Goal: Complete application form

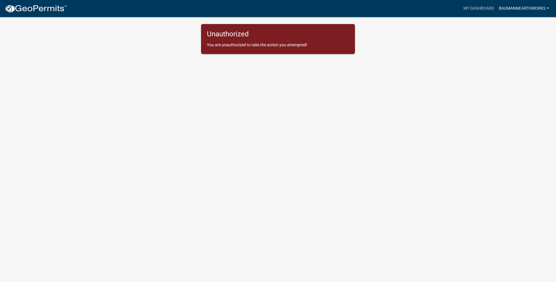
click at [518, 6] on link "baumannearthworks" at bounding box center [523, 8] width 55 height 11
click at [520, 24] on link "Account" at bounding box center [527, 24] width 47 height 14
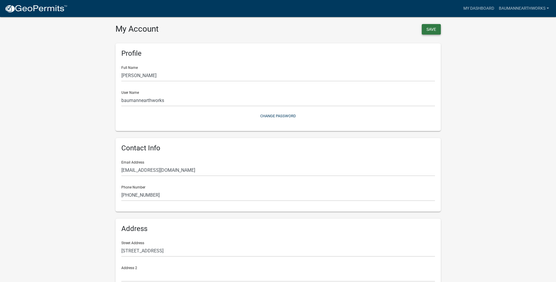
click at [428, 27] on button "Save" at bounding box center [430, 29] width 19 height 11
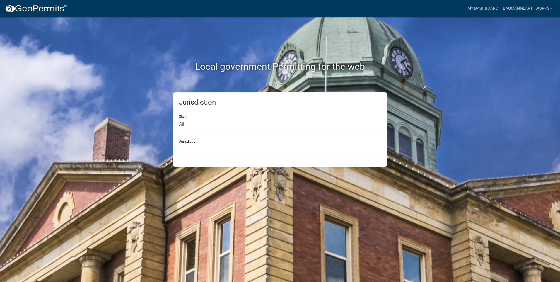
click at [210, 151] on select "[GEOGRAPHIC_DATA], [US_STATE] [GEOGRAPHIC_DATA], [US_STATE][PERSON_NAME][GEOGRA…" at bounding box center [280, 149] width 202 height 12
click at [148, 128] on div "Jurisdiction State All [US_STATE] [US_STATE] [US_STATE] [US_STATE] [US_STATE] […" at bounding box center [280, 129] width 334 height 74
click at [198, 122] on select "All [US_STATE] [US_STATE] [US_STATE] [US_STATE] [US_STATE] [US_STATE] [US_STATE…" at bounding box center [280, 124] width 202 height 12
select select "[US_STATE]"
click at [179, 118] on select "All [US_STATE] [US_STATE] [US_STATE] [US_STATE] [US_STATE] [US_STATE] [US_STATE…" at bounding box center [280, 124] width 202 height 12
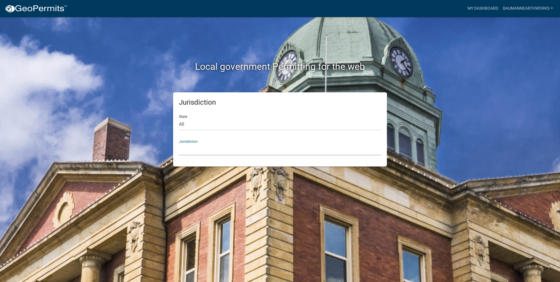
click at [196, 151] on select "[GEOGRAPHIC_DATA], [US_STATE] [GEOGRAPHIC_DATA], [US_STATE] [GEOGRAPHIC_DATA], …" at bounding box center [280, 149] width 202 height 12
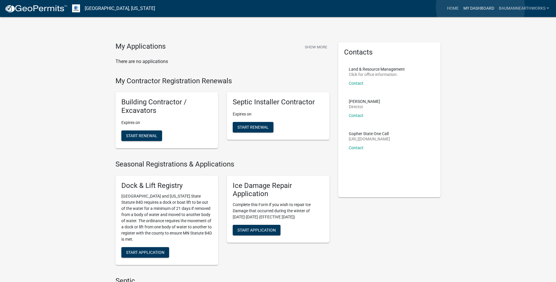
click at [479, 7] on link "My Dashboard" at bounding box center [478, 8] width 35 height 11
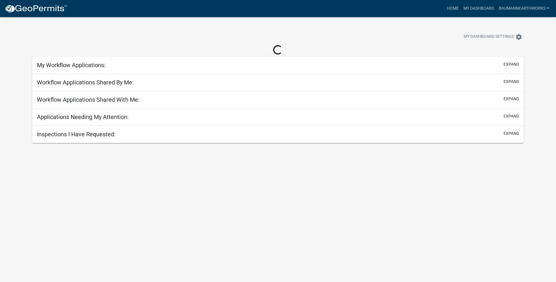
scroll to position [0, 0]
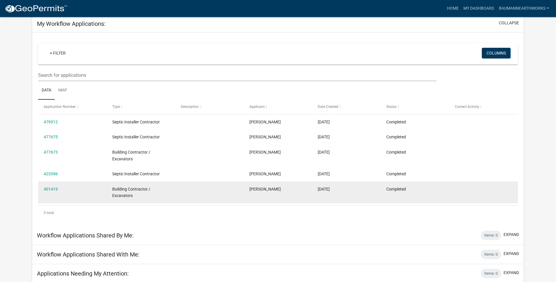
scroll to position [22, 0]
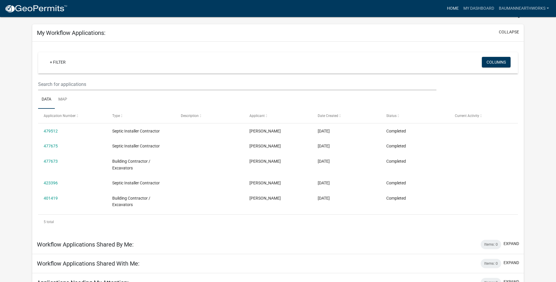
click at [447, 7] on link "Home" at bounding box center [452, 8] width 16 height 11
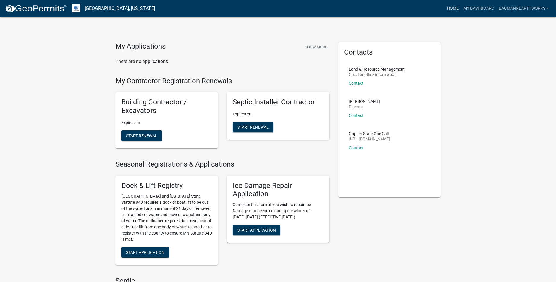
click at [449, 8] on link "Home" at bounding box center [452, 8] width 16 height 11
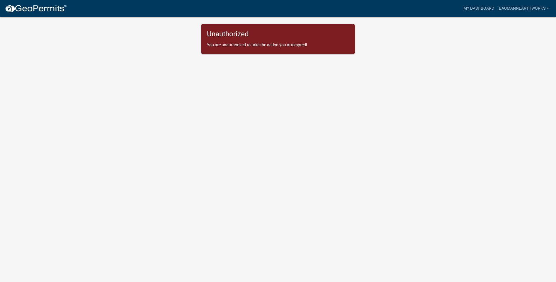
click at [236, 57] on body "Internet Explorer does NOT work with GeoPermits. Get a new browser for more sec…" at bounding box center [278, 148] width 556 height 282
